Goal: Task Accomplishment & Management: Manage account settings

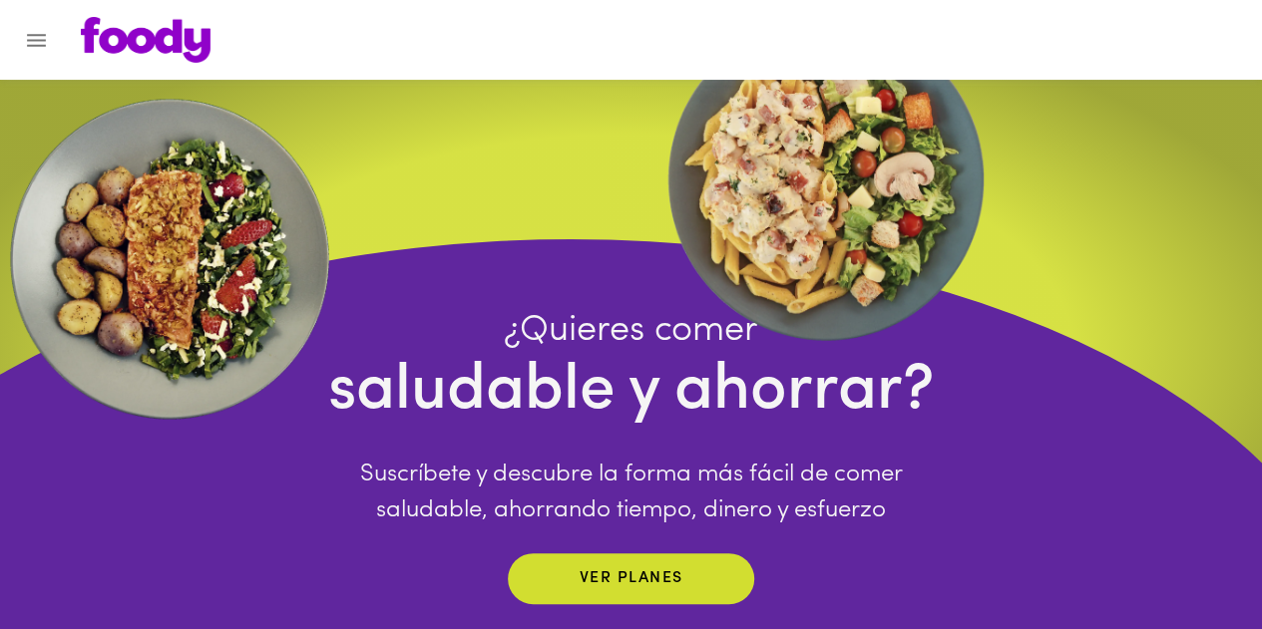
click at [42, 35] on icon "Menu" at bounding box center [36, 40] width 19 height 13
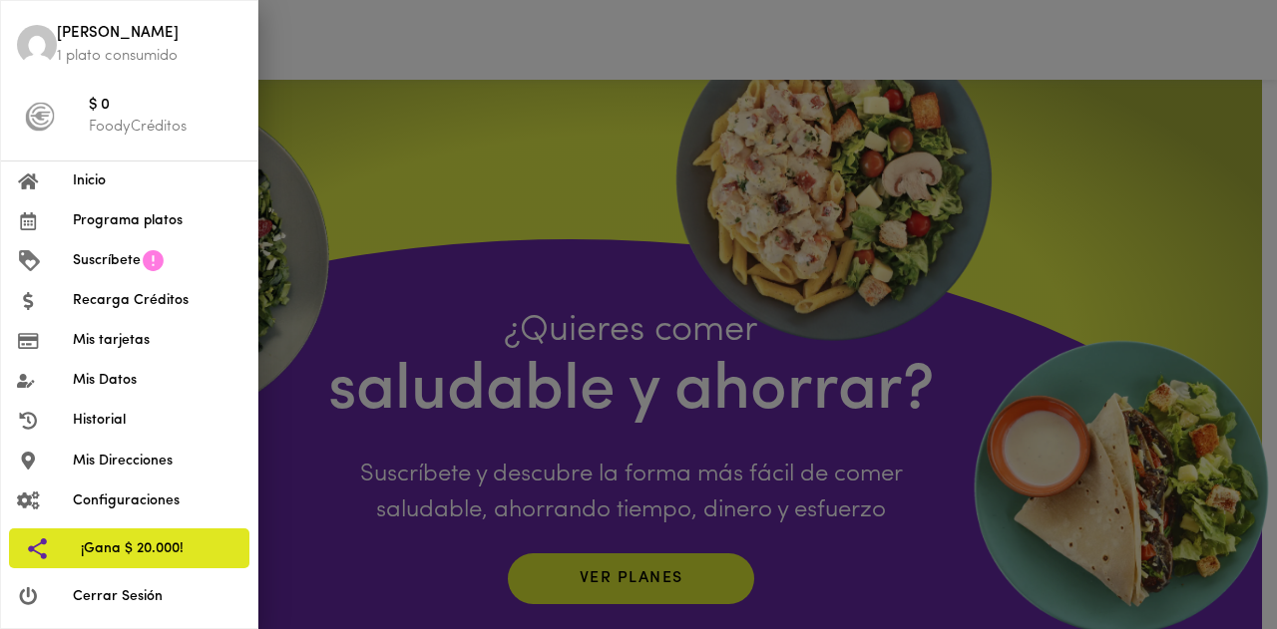
click at [105, 344] on span "Mis tarjetas" at bounding box center [157, 340] width 169 height 21
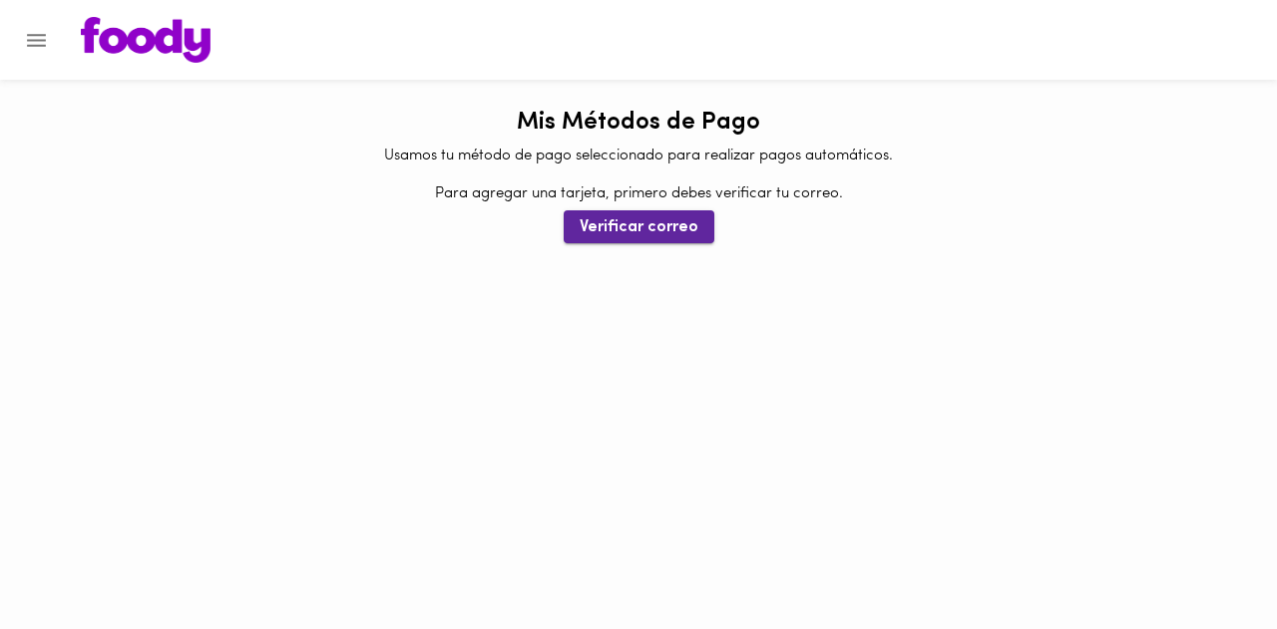
click at [626, 236] on span "Verificar correo" at bounding box center [638, 227] width 119 height 19
click at [690, 226] on span "Verificar correo" at bounding box center [638, 227] width 119 height 19
click at [44, 39] on icon "Menu" at bounding box center [36, 40] width 19 height 13
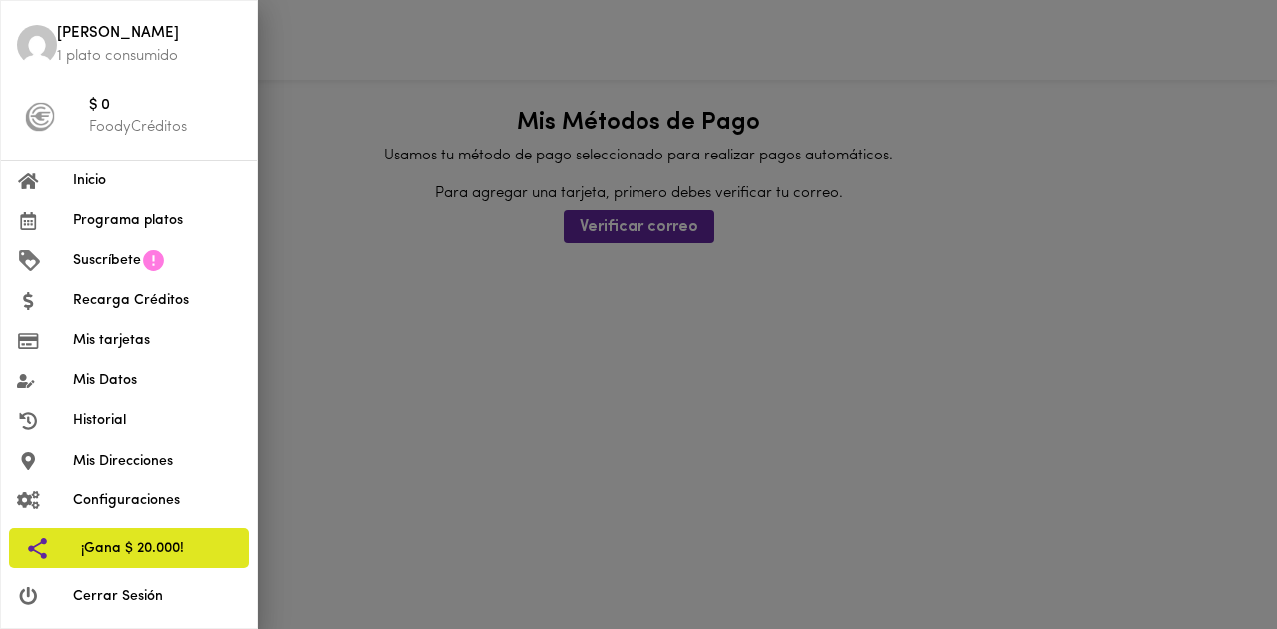
click at [104, 260] on span "Suscríbete" at bounding box center [107, 260] width 68 height 21
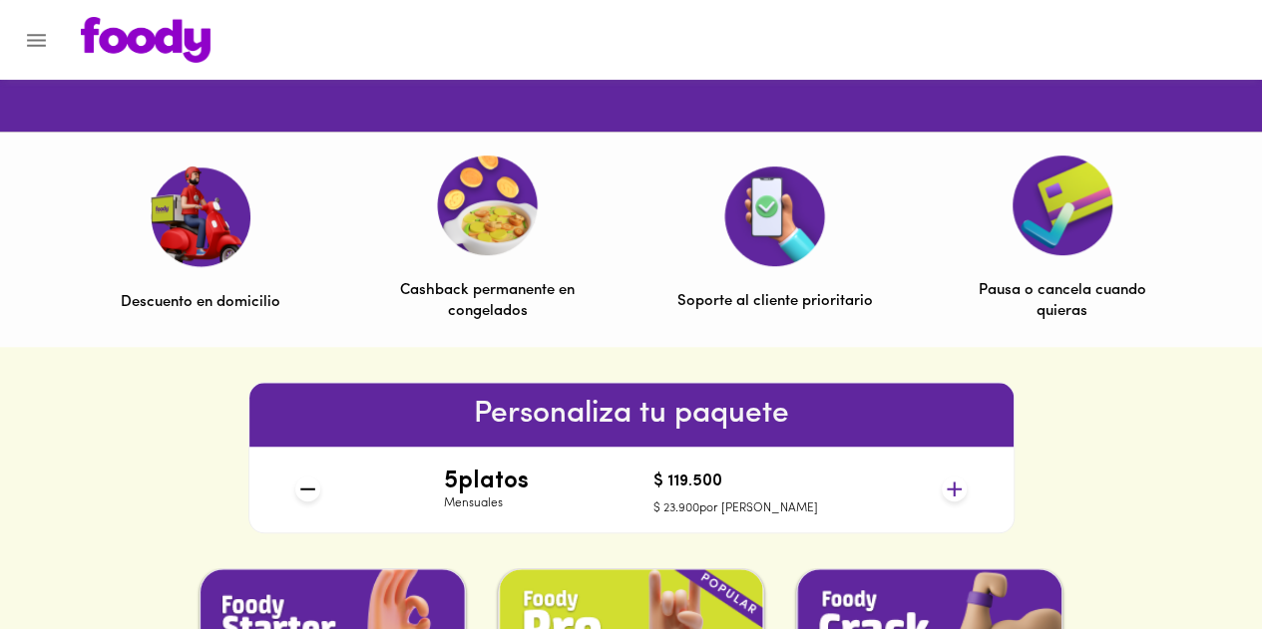
scroll to position [698, 0]
